Goal: Check status: Check status

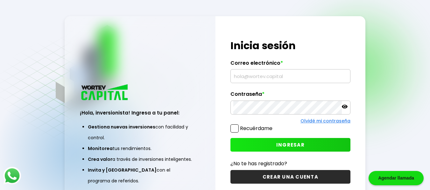
type input "[EMAIL_ADDRESS][DOMAIN_NAME]"
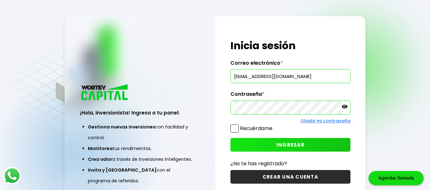
click at [290, 146] on span "INGRESAR" at bounding box center [290, 145] width 28 height 7
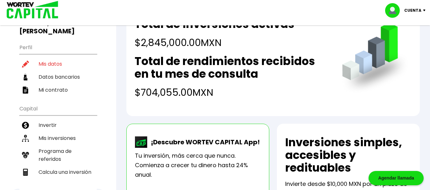
scroll to position [59, 0]
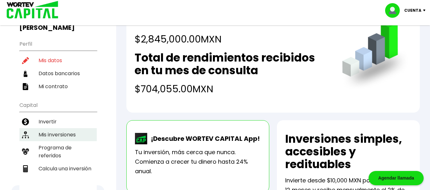
click at [51, 128] on li "Mis inversiones" at bounding box center [57, 134] width 77 height 13
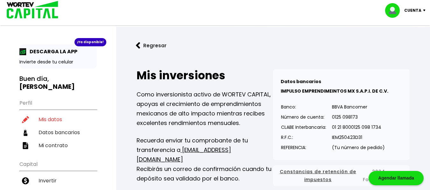
drag, startPoint x: 281, startPoint y: 92, endPoint x: 361, endPoint y: 90, distance: 79.8
click at [361, 90] on b "IMPULSO EMPRENDIMEINTOS MX S.A.P.I. DE C.V." at bounding box center [333, 91] width 107 height 6
click at [279, 91] on div "Datos bancarios VER MENOS IMPULSO EMPRENDIMEINTOS MX S.A.P.I. DE C.V. Banco: Nú…" at bounding box center [341, 114] width 136 height 91
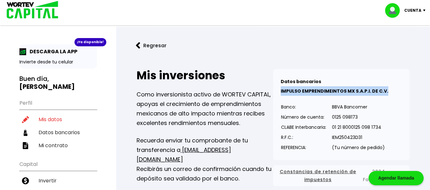
drag, startPoint x: 280, startPoint y: 91, endPoint x: 385, endPoint y: 95, distance: 105.0
click at [385, 95] on p "IMPULSO EMPRENDIMEINTOS MX S.A.P.I. DE C.V." at bounding box center [340, 91] width 121 height 10
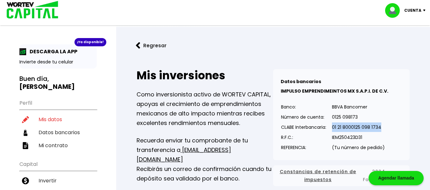
drag, startPoint x: 332, startPoint y: 127, endPoint x: 385, endPoint y: 130, distance: 52.6
click at [385, 130] on div "Datos bancarios VER MENOS IMPULSO EMPRENDIMEINTOS MX S.A.P.I. DE C.V. Banco: Nú…" at bounding box center [341, 114] width 136 height 91
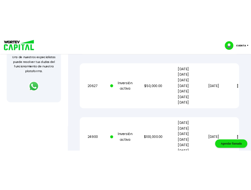
scroll to position [252, 0]
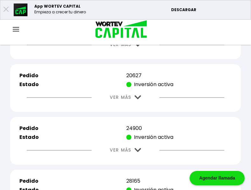
click at [160, 157] on div "VER MÁS" at bounding box center [125, 150] width 214 height 16
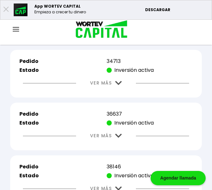
scroll to position [548, 0]
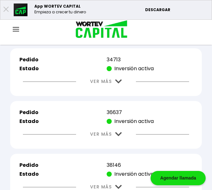
click at [117, 134] on img at bounding box center [118, 134] width 7 height 4
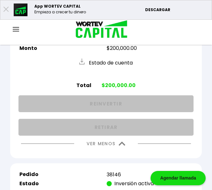
scroll to position [677, 0]
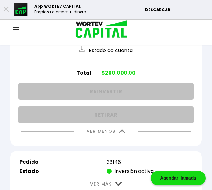
click at [120, 130] on img at bounding box center [122, 131] width 7 height 4
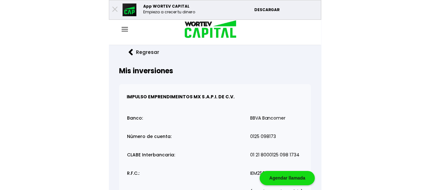
scroll to position [0, 0]
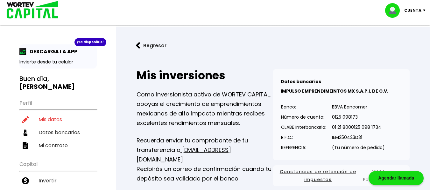
click at [415, 11] on p "Cuenta" at bounding box center [412, 11] width 17 height 10
click at [396, 42] on li "Cerrar sesión" at bounding box center [405, 42] width 51 height 13
